Goal: Share content: Share content

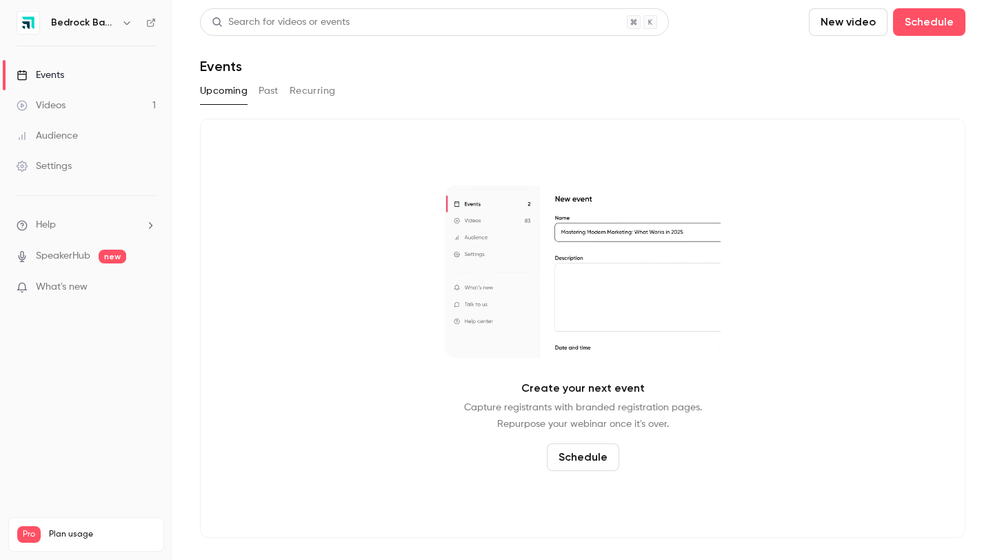
click at [102, 26] on h6 "Bedrock Basics" at bounding box center [83, 23] width 65 height 14
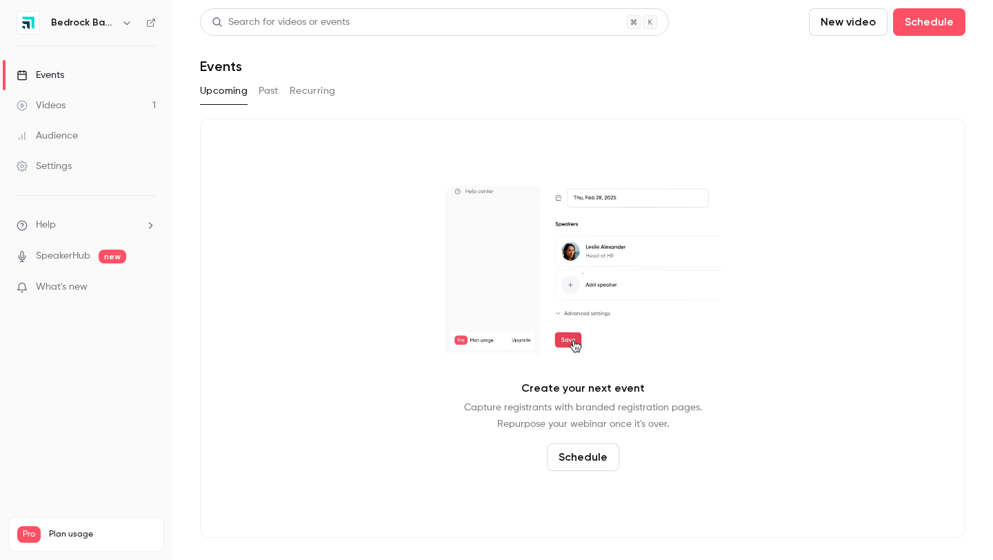
click at [126, 22] on icon "button" at bounding box center [126, 22] width 11 height 11
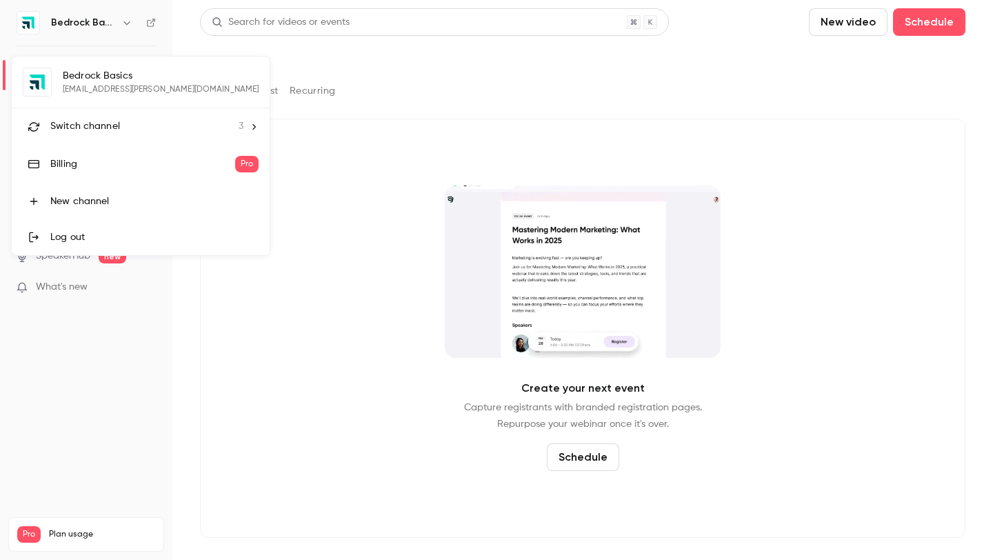
click at [132, 125] on div "Switch channel 3" at bounding box center [146, 126] width 193 height 14
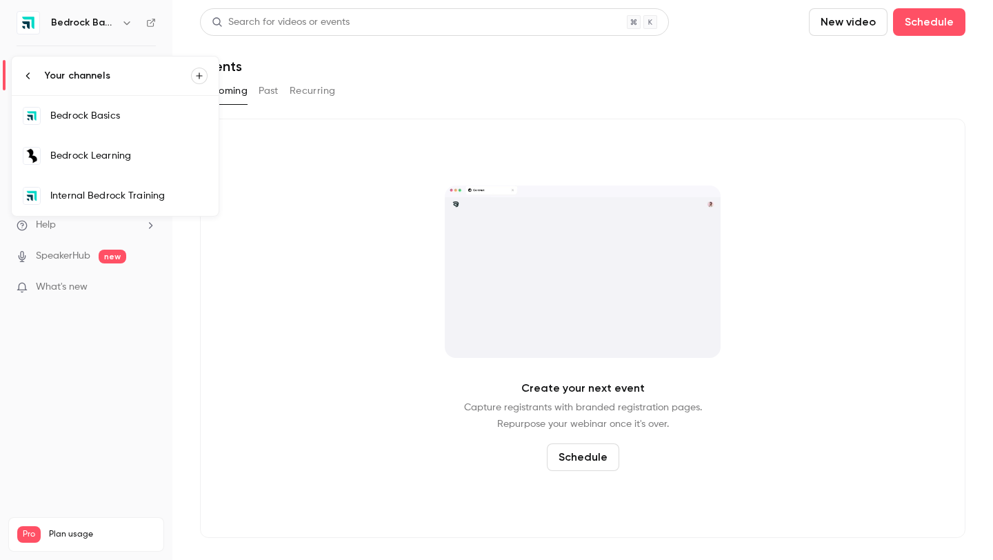
click at [129, 158] on div "Bedrock Learning" at bounding box center [128, 156] width 157 height 14
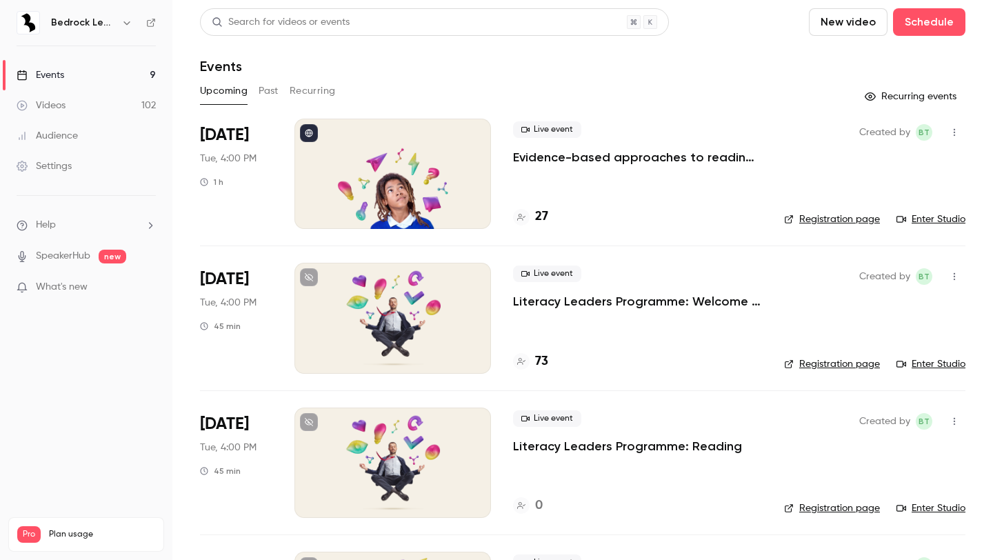
click at [595, 156] on p "Evidence-based approaches to reading, writing and language in 2025/26" at bounding box center [637, 157] width 249 height 17
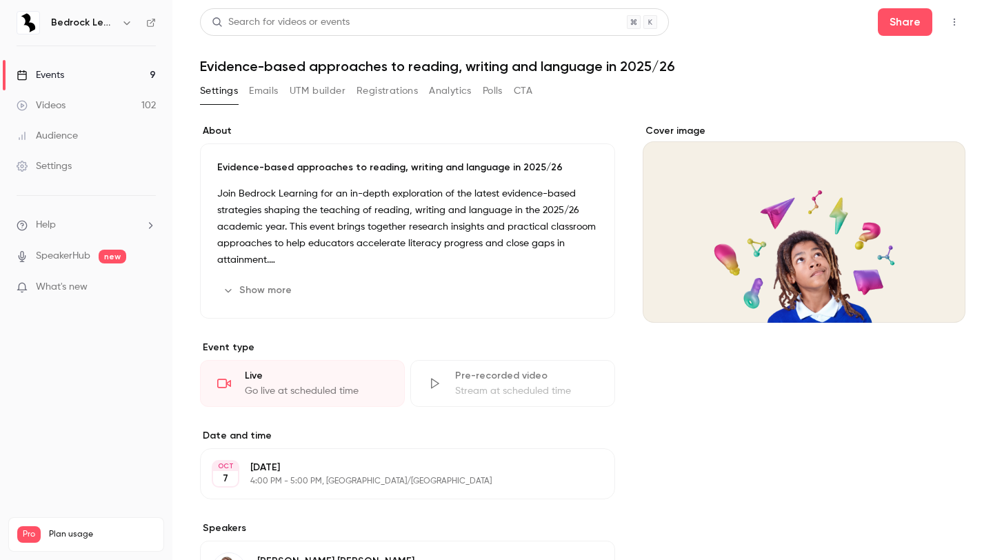
click at [303, 67] on h1 "Evidence-based approaches to reading, writing and language in 2025/26" at bounding box center [582, 66] width 765 height 17
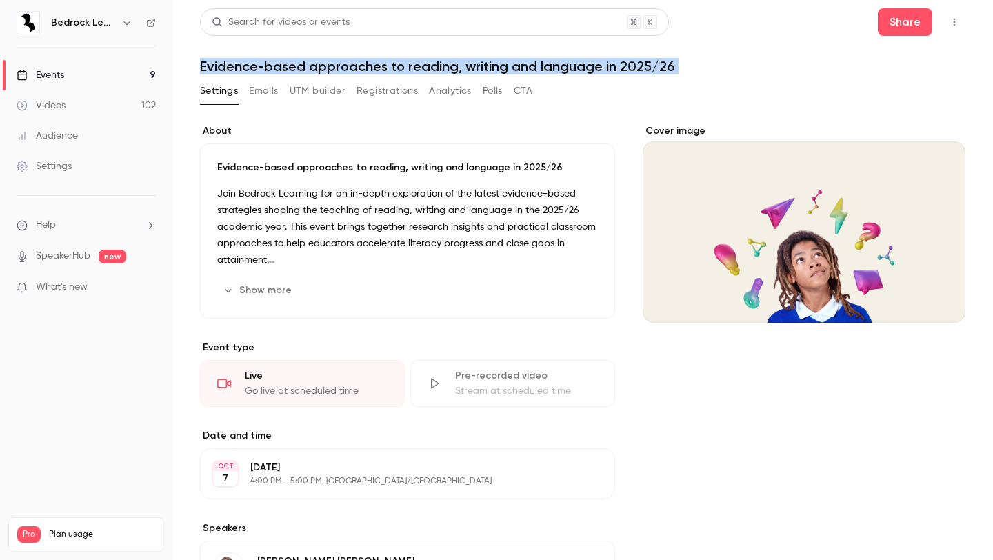
copy div "Evidence-based approaches to reading, writing and language in 2025/26 Settings …"
click at [914, 22] on button "Share" at bounding box center [904, 22] width 54 height 28
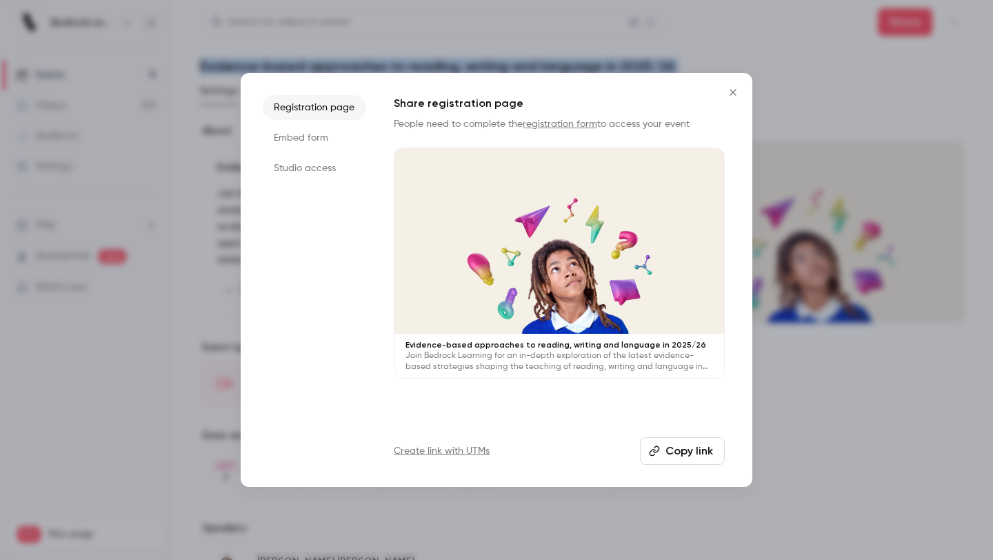
click at [690, 446] on button "Copy link" at bounding box center [682, 451] width 85 height 28
click at [698, 450] on button "Copy link" at bounding box center [682, 451] width 85 height 28
click at [732, 91] on icon "Close" at bounding box center [732, 92] width 6 height 6
